Goal: Transaction & Acquisition: Book appointment/travel/reservation

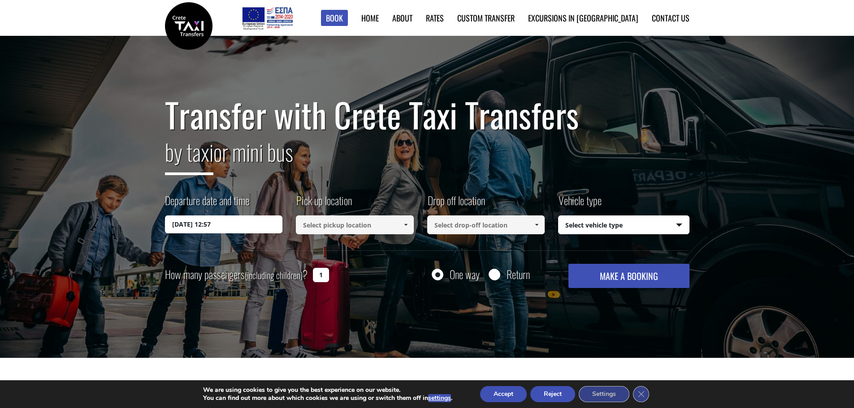
click at [203, 226] on input "[DATE] 12:57" at bounding box center [224, 225] width 118 height 18
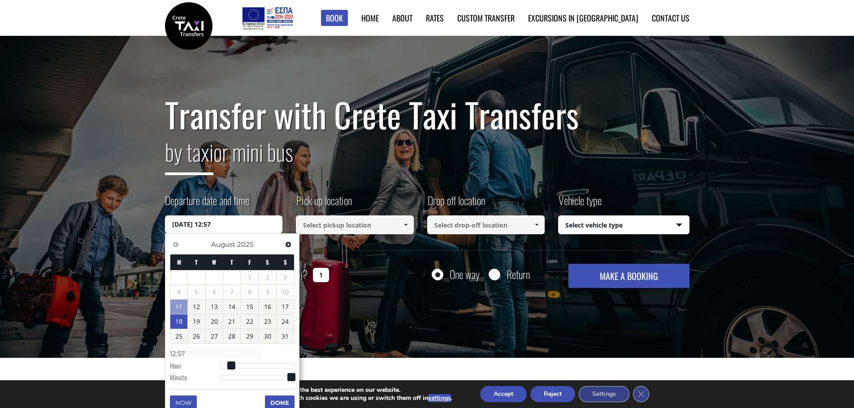
click at [176, 325] on link "18" at bounding box center [178, 322] width 17 height 14
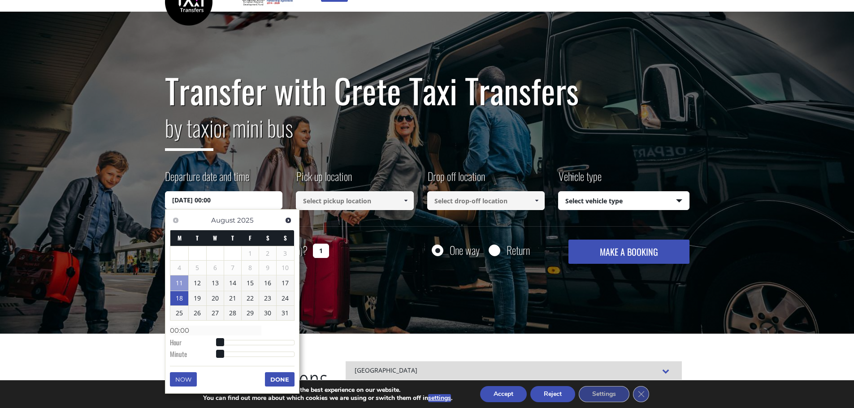
scroll to position [45, 0]
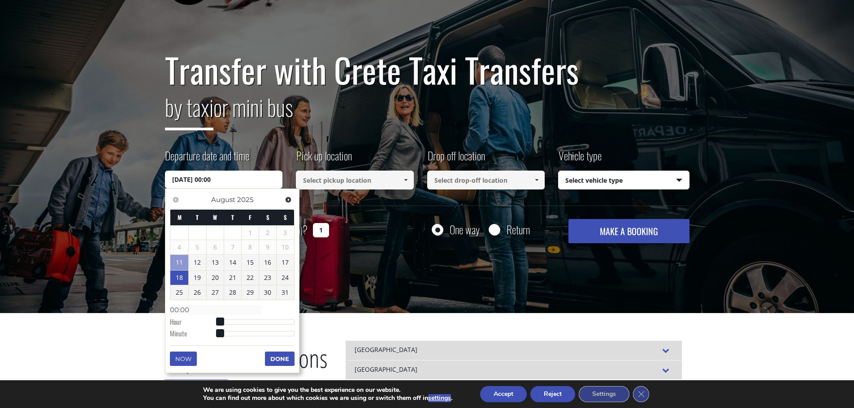
click at [219, 179] on input "[DATE] 00:00" at bounding box center [224, 180] width 118 height 18
type input "[DATE] 02:00"
type input "02:00"
click at [227, 320] on div at bounding box center [257, 322] width 75 height 5
type input "[DATE] 03:00"
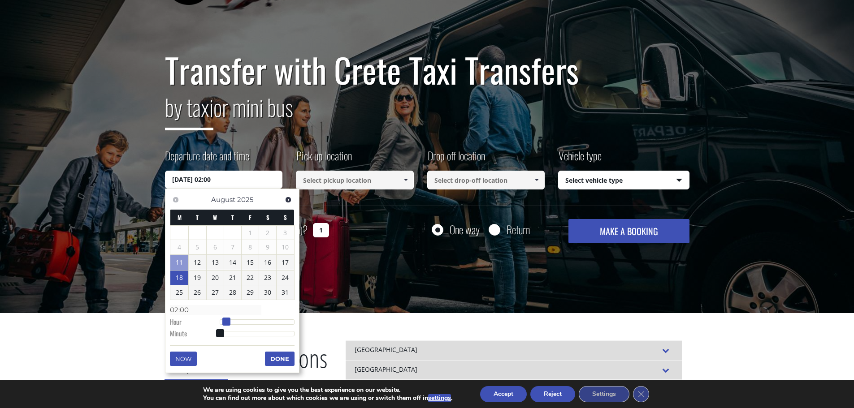
type input "03:00"
type input "[DATE] 04:00"
type input "04:00"
type input "[DATE] 05:00"
type input "05:00"
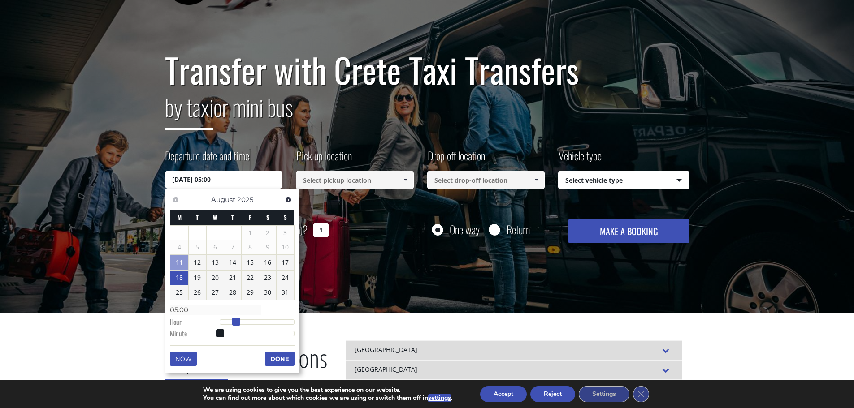
type input "[DATE] 06:00"
type input "06:00"
type input "[DATE] 07:00"
type input "07:00"
type input "[DATE] 08:00"
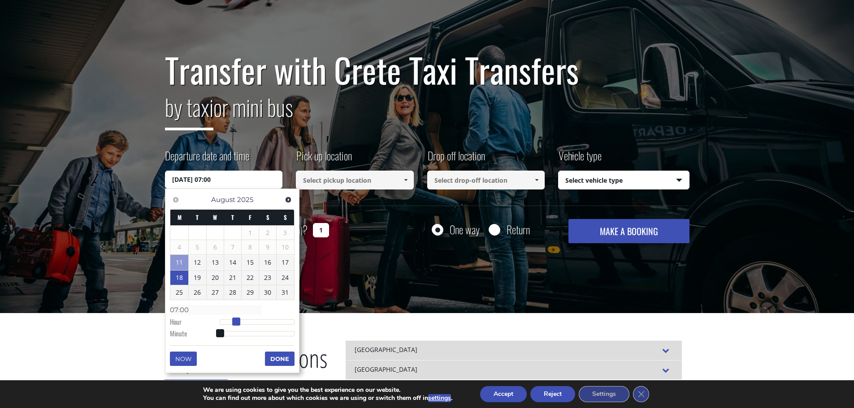
type input "08:00"
type input "[DATE] 09:00"
type input "09:00"
type input "[DATE] 10:00"
type input "10:00"
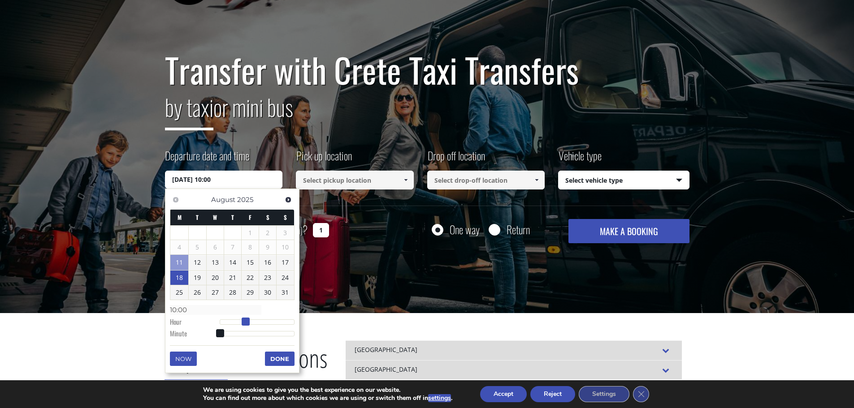
type input "[DATE] 11:00"
type input "11:00"
type input "[DATE] 12:00"
type input "12:00"
type input "[DATE] 13:00"
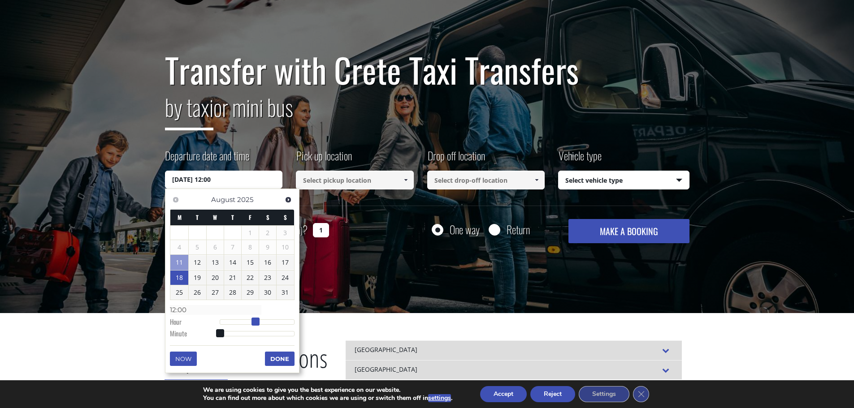
type input "13:00"
type input "[DATE] 14:00"
type input "14:00"
type input "[DATE] 15:00"
type input "15:00"
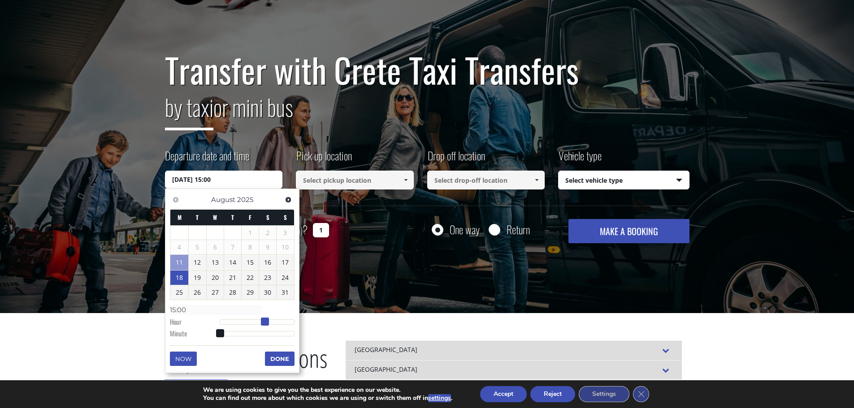
type input "[DATE] 16:00"
type input "16:00"
type input "[DATE] 17:00"
type input "17:00"
type input "[DATE] 18:00"
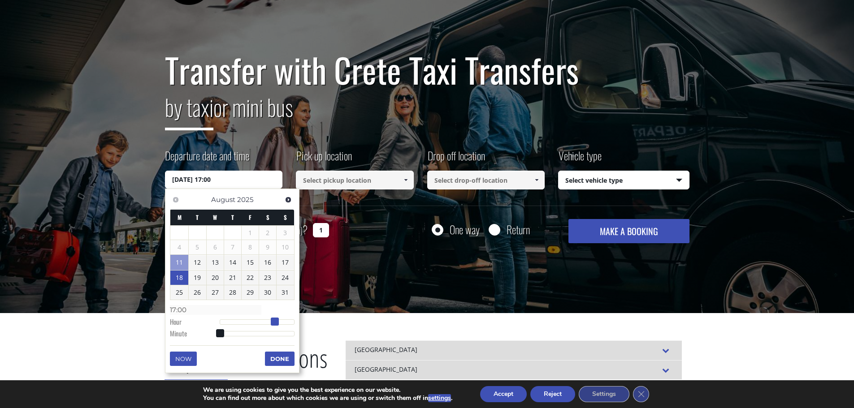
type input "18:00"
type input "[DATE] 19:00"
type input "19:00"
type input "[DATE] 20:00"
type input "20:00"
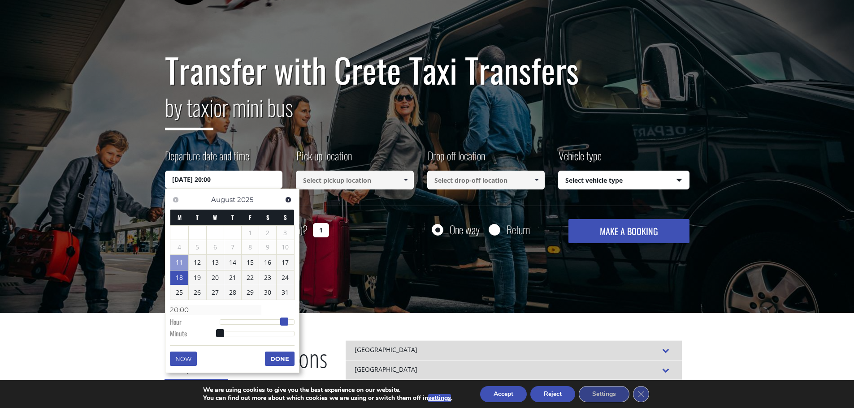
type input "[DATE] 21:00"
type input "21:00"
type input "[DATE] 22:00"
type input "22:00"
type input "[DATE] 23:00"
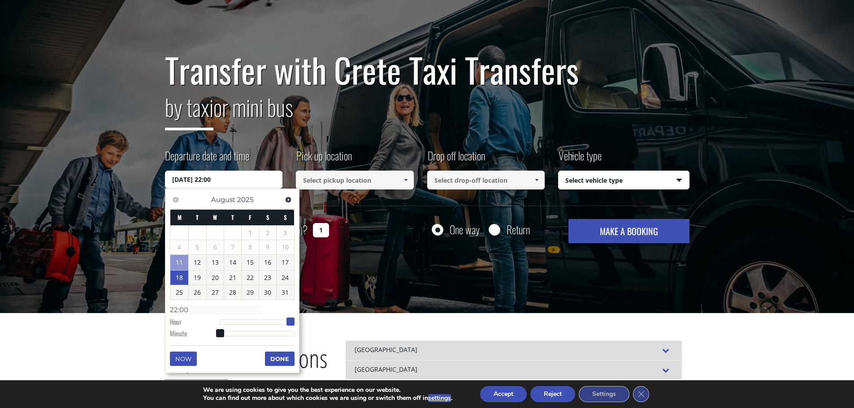
type input "23:00"
drag, startPoint x: 227, startPoint y: 320, endPoint x: 295, endPoint y: 322, distance: 67.7
click at [295, 322] on span at bounding box center [294, 322] width 8 height 8
click at [277, 360] on button "Done" at bounding box center [280, 359] width 30 height 14
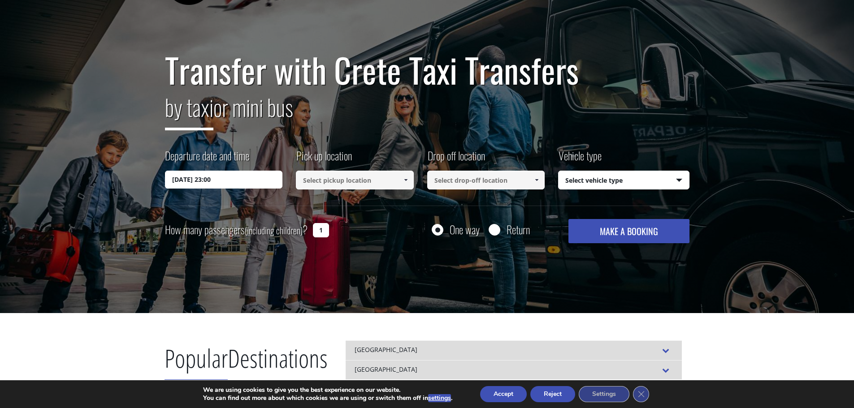
click at [345, 182] on input at bounding box center [355, 180] width 118 height 19
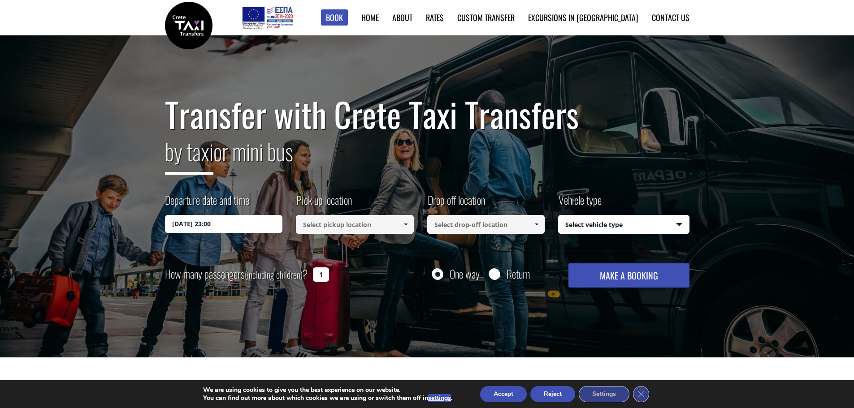
scroll to position [0, 0]
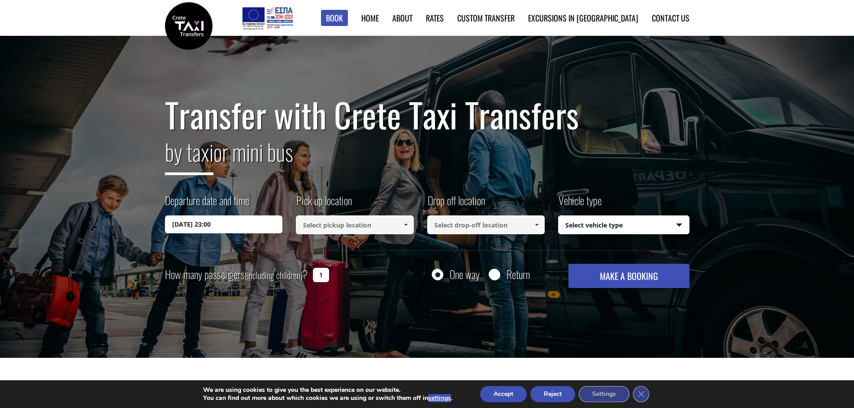
click at [347, 224] on input at bounding box center [355, 225] width 118 height 19
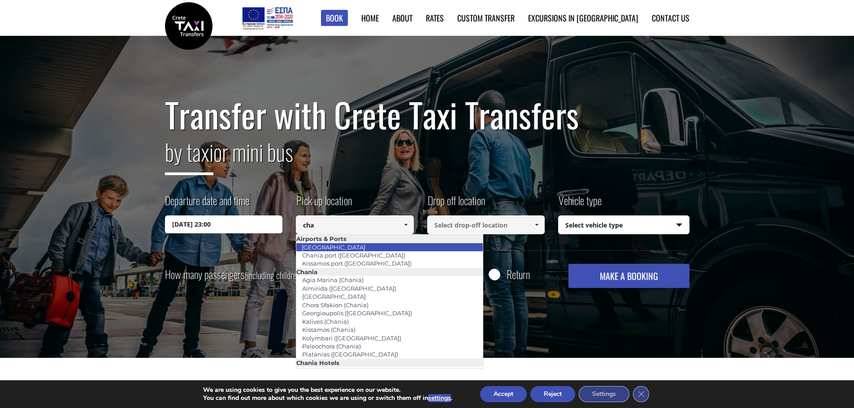
click at [343, 247] on link "[GEOGRAPHIC_DATA]" at bounding box center [333, 247] width 75 height 13
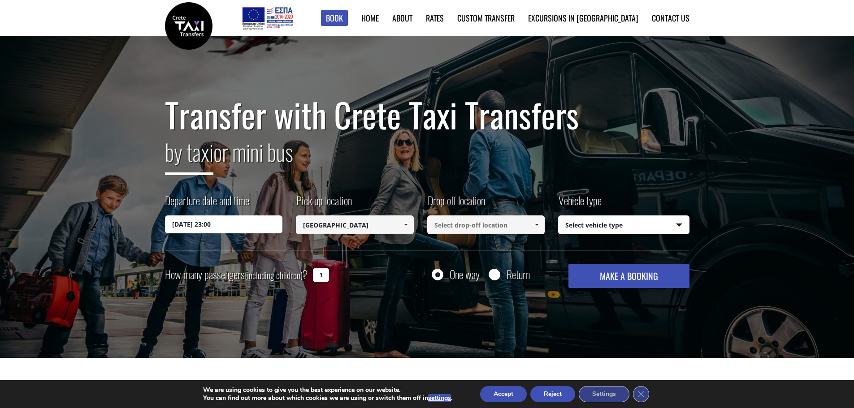
type input "[GEOGRAPHIC_DATA]"
click at [463, 221] on input at bounding box center [486, 225] width 118 height 19
drag, startPoint x: 466, startPoint y: 224, endPoint x: 473, endPoint y: 225, distance: 6.7
click at [467, 224] on input at bounding box center [486, 225] width 118 height 19
click at [538, 222] on span at bounding box center [536, 224] width 7 height 7
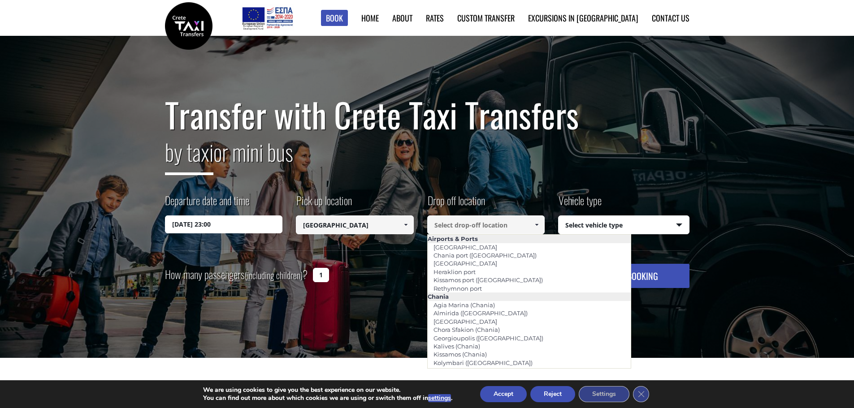
click at [528, 223] on input at bounding box center [486, 225] width 118 height 19
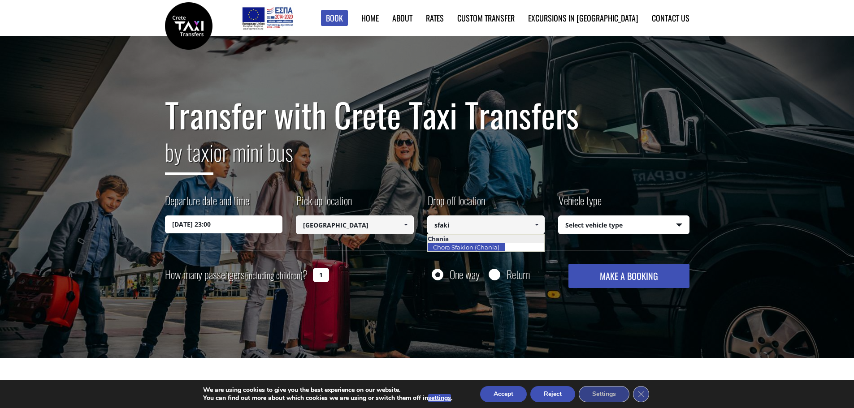
click at [500, 246] on link "Chora Sfakion (Chania)" at bounding box center [466, 247] width 78 height 13
type input "Chora Sfakion (Chania)"
click at [582, 229] on select "Select vehicle type Taxi (4 passengers) Mercedes E Class Mini Van (7 passengers…" at bounding box center [624, 225] width 130 height 19
select select "540"
click at [559, 216] on select "Select vehicle type Taxi (4 passengers) Mercedes E Class Mini Van (7 passengers…" at bounding box center [624, 225] width 130 height 19
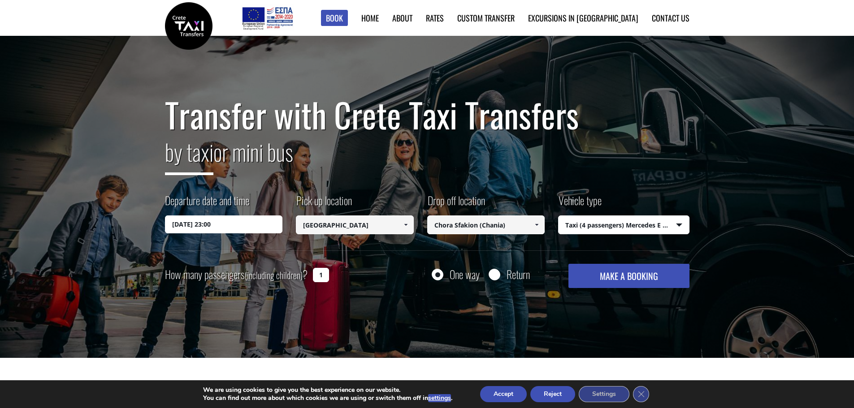
click at [593, 277] on button "MAKE A BOOKING" at bounding box center [628, 276] width 121 height 24
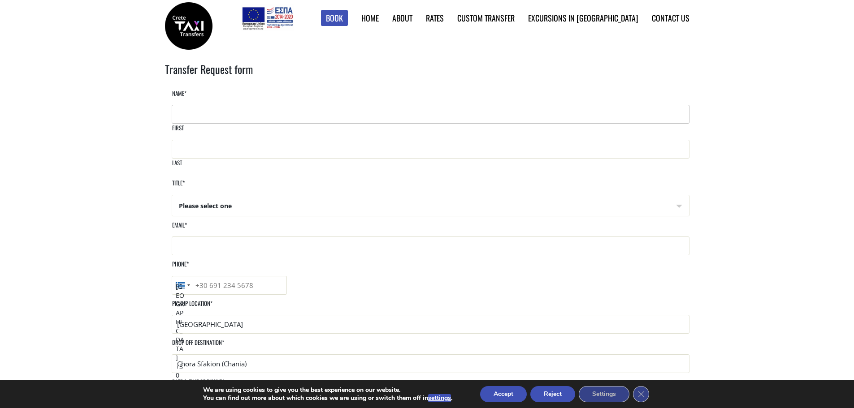
click at [222, 124] on input "First" at bounding box center [431, 114] width 518 height 19
type input "Demi"
type input "Dimitriou"
type input "dimitrioudimitra@archzone.gr"
type input "6987260244"
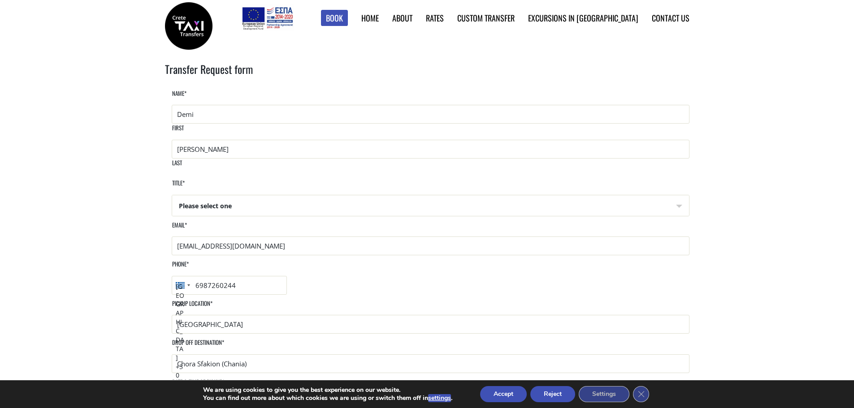
click at [237, 197] on select "Please select one Mr Mrs" at bounding box center [430, 206] width 517 height 22
select select "Mrs"
click at [172, 195] on select "Please select one Mr Mrs" at bounding box center [430, 206] width 517 height 22
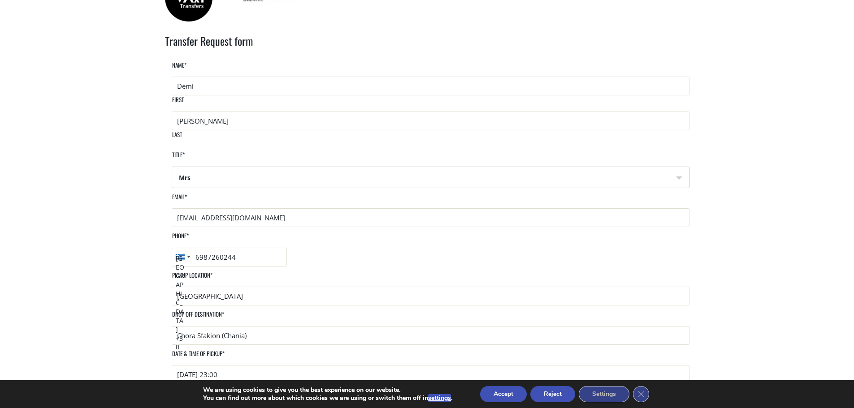
scroll to position [45, 0]
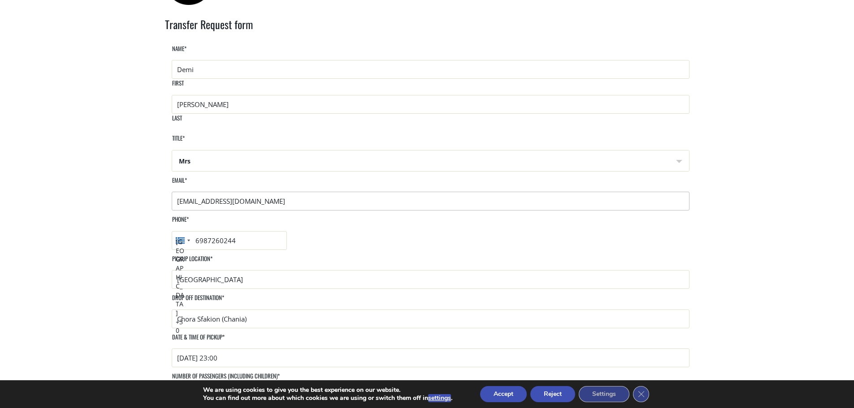
click at [271, 202] on input "dimitrioudimitra@archzone.gr" at bounding box center [431, 201] width 518 height 19
type input "demi_dimi@live.com"
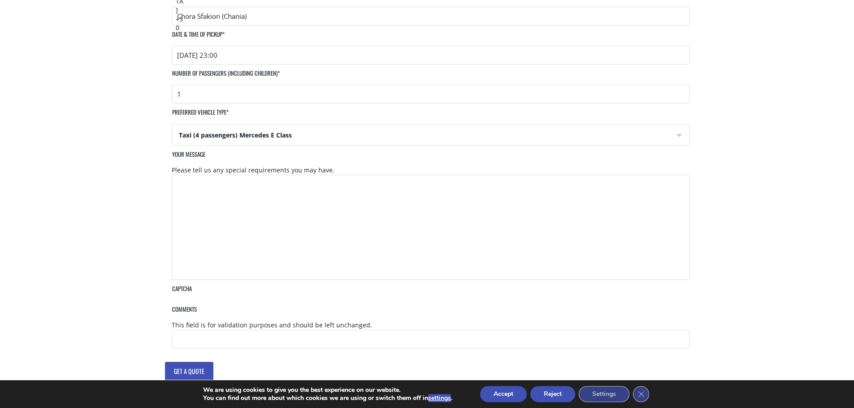
scroll to position [359, 0]
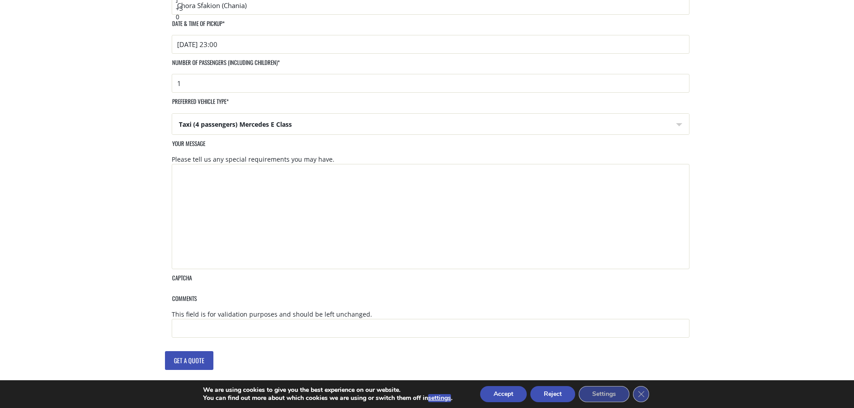
click at [192, 351] on input "Get a quote" at bounding box center [189, 360] width 48 height 19
